Goal: Complete application form

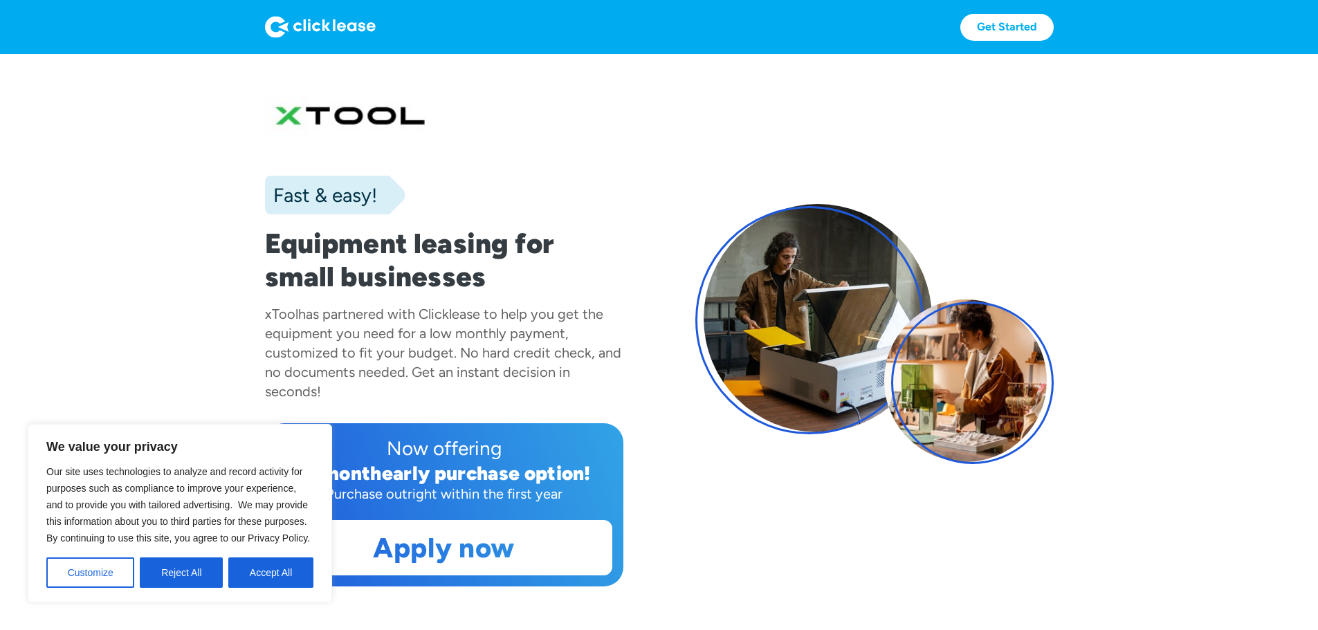
click at [258, 576] on button "Accept All" at bounding box center [270, 573] width 85 height 30
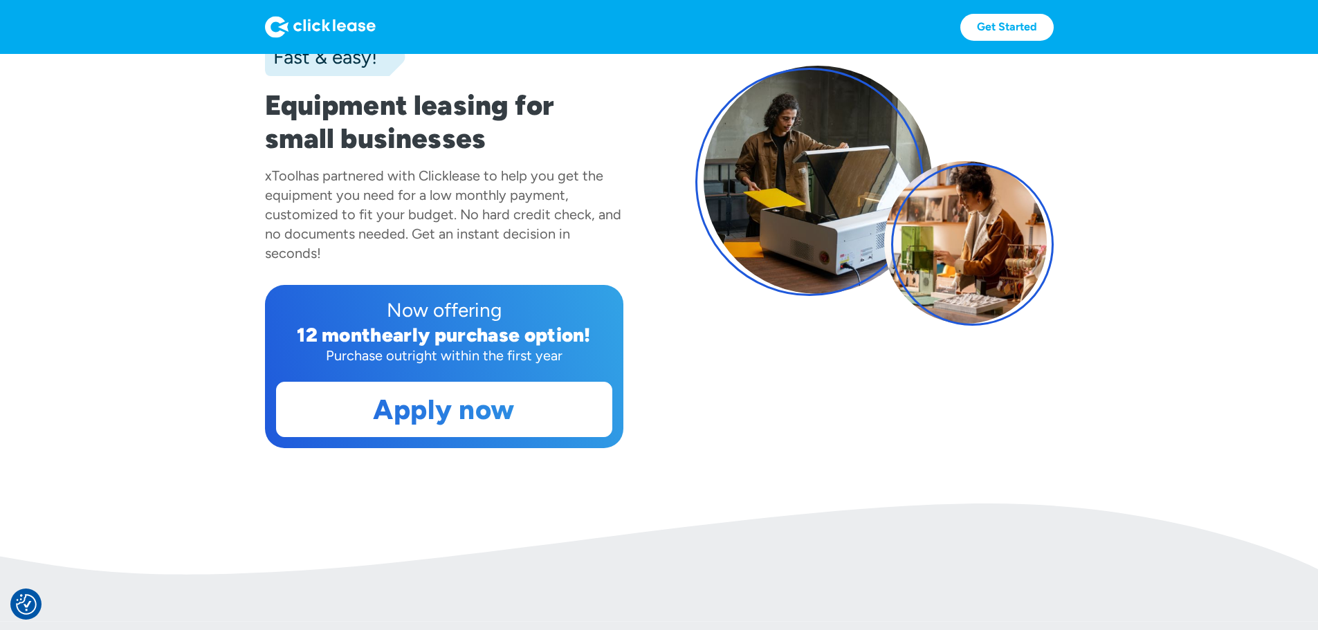
scroll to position [69, 0]
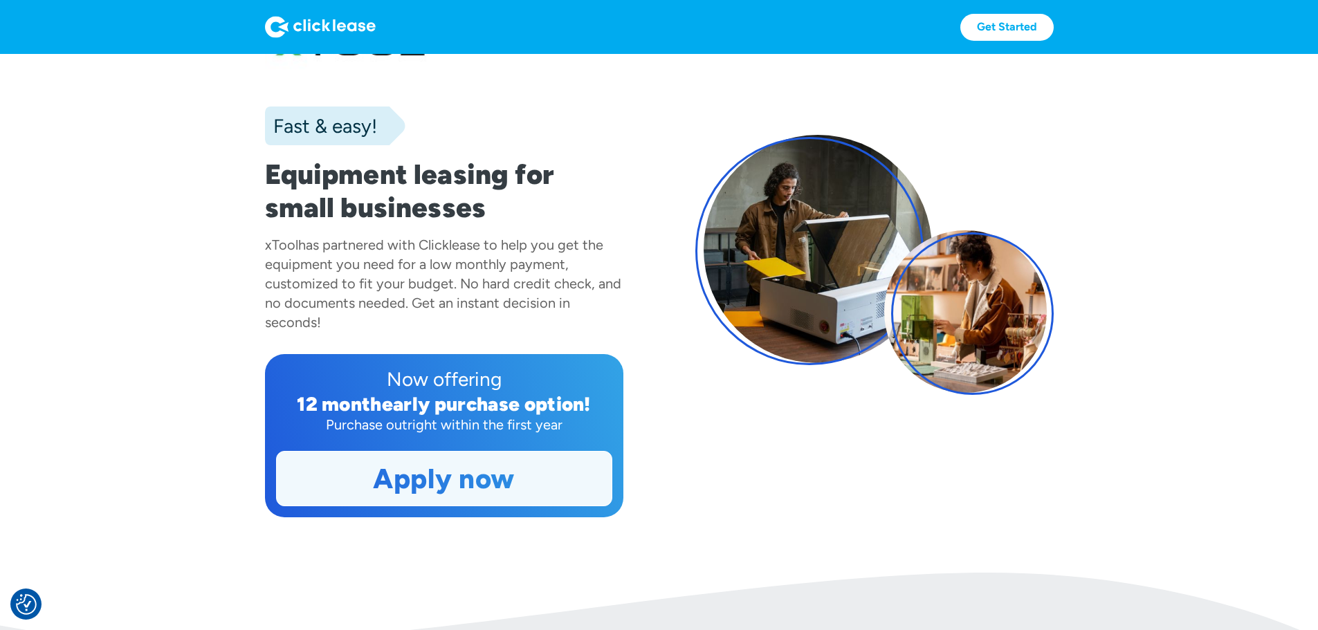
click at [457, 506] on link "Apply now" at bounding box center [444, 479] width 335 height 54
